Goal: Task Accomplishment & Management: Manage account settings

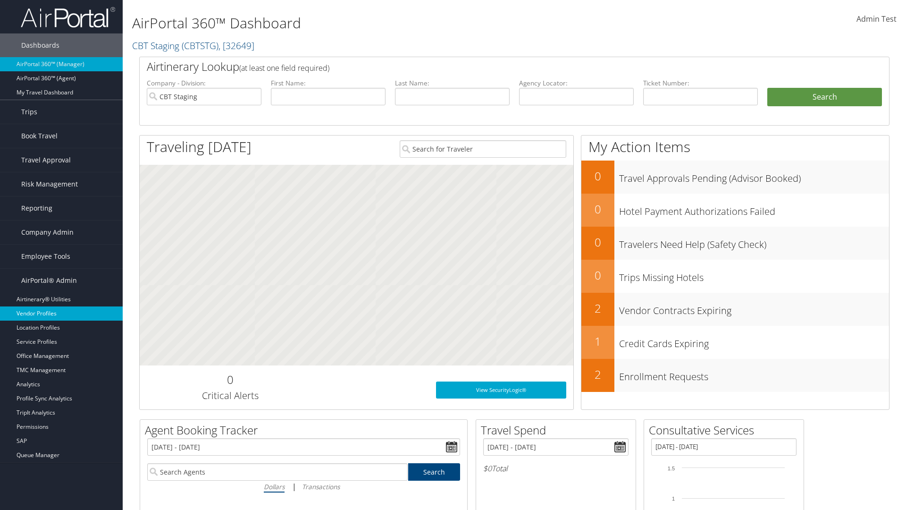
click at [61, 313] on link "Vendor Profiles" at bounding box center [61, 313] width 123 height 14
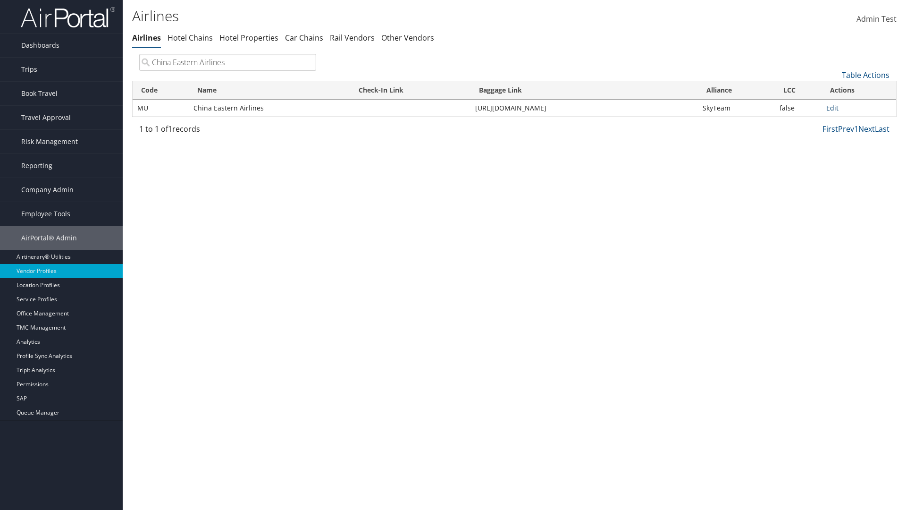
type input "China Eastern Airlines"
click at [833, 108] on link "Edit" at bounding box center [833, 107] width 12 height 9
select select "1"
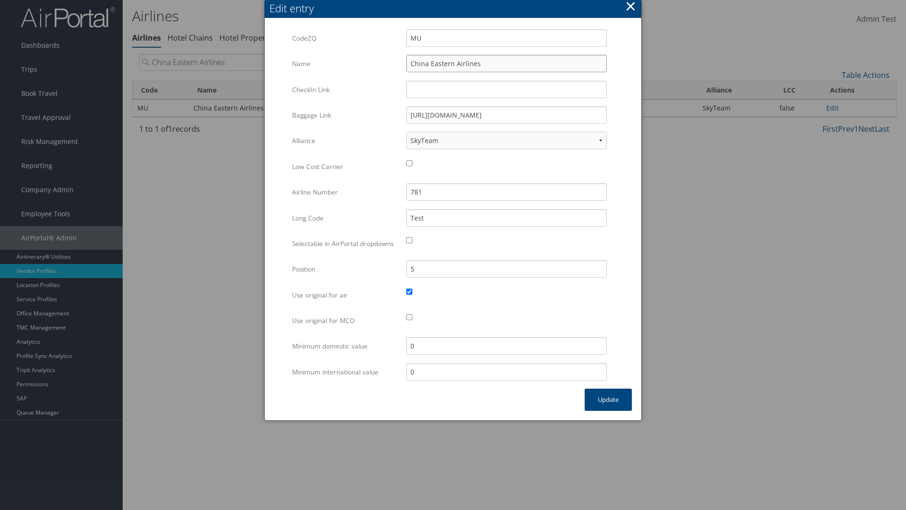
click at [507, 63] on input "China Eastern Airlines" at bounding box center [506, 63] width 201 height 17
type input "China Eastern Airlines"
click at [507, 218] on input "Test" at bounding box center [506, 217] width 201 height 17
type input "Test"
click at [608, 409] on button "Update" at bounding box center [608, 400] width 47 height 22
